Goal: Check status: Check status

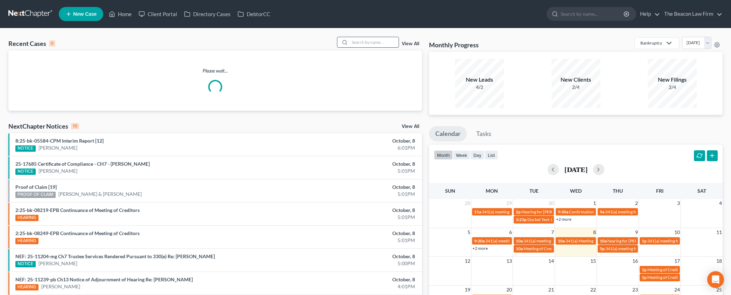
click at [370, 42] on input "search" at bounding box center [374, 42] width 49 height 10
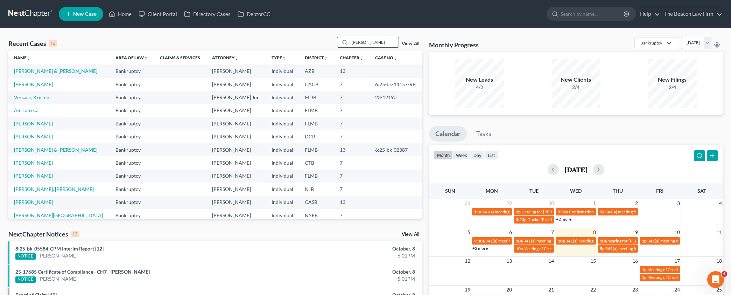
type input "[PERSON_NAME]"
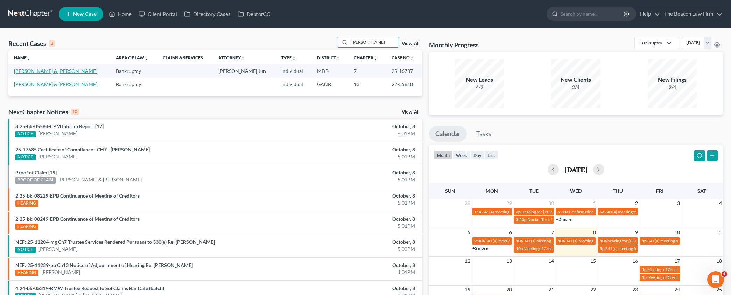
click at [44, 70] on link "[PERSON_NAME] & [PERSON_NAME]" at bounding box center [55, 71] width 83 height 6
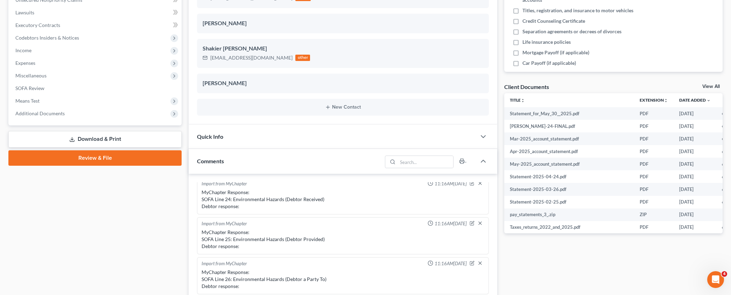
scroll to position [183, 0]
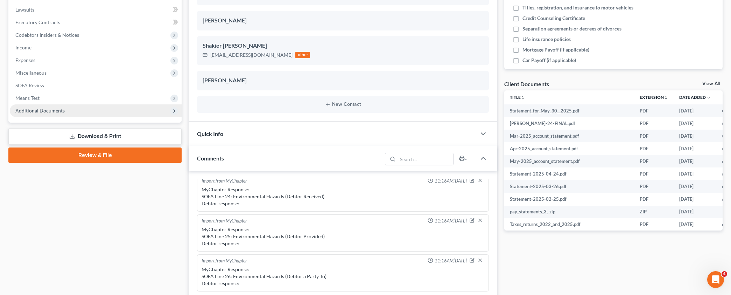
click at [49, 112] on span "Additional Documents" at bounding box center [39, 110] width 49 height 6
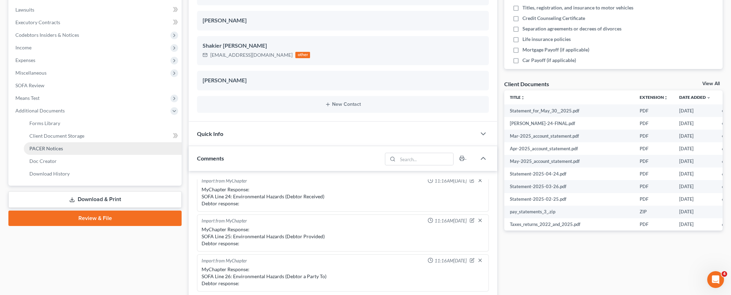
click at [58, 148] on span "PACER Notices" at bounding box center [46, 148] width 34 height 6
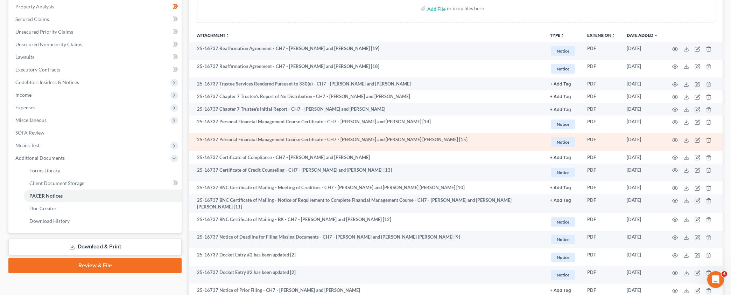
scroll to position [136, 0]
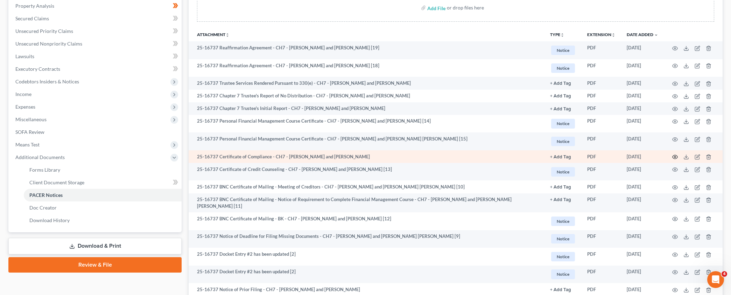
click at [677, 156] on icon "button" at bounding box center [675, 157] width 5 height 4
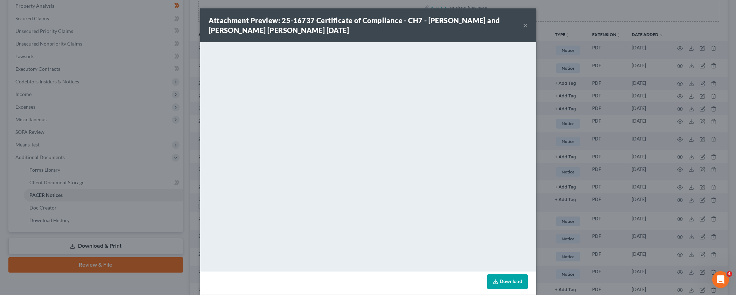
click at [524, 23] on button "×" at bounding box center [525, 25] width 5 height 8
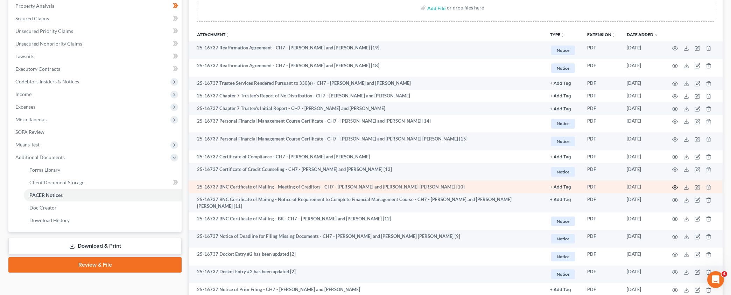
click at [676, 187] on icon "button" at bounding box center [675, 187] width 6 height 6
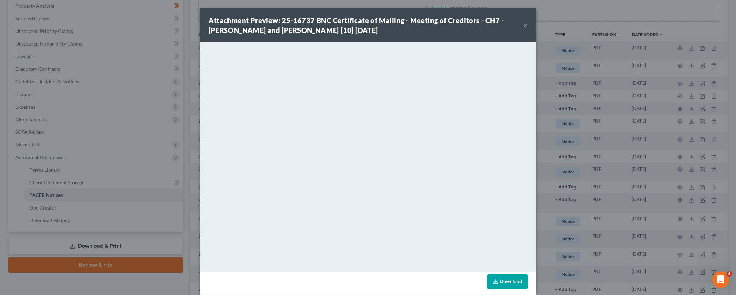
click at [525, 26] on button "×" at bounding box center [525, 25] width 5 height 8
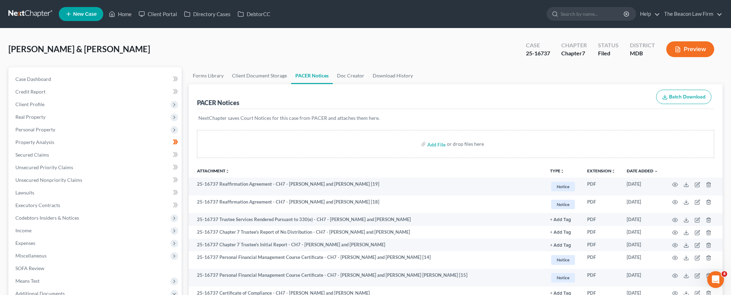
scroll to position [1, 0]
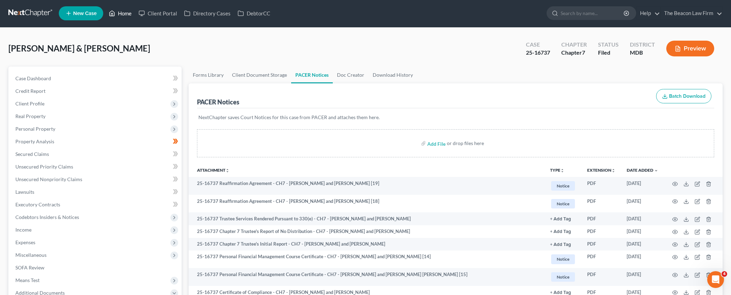
click at [130, 11] on link "Home" at bounding box center [120, 13] width 30 height 13
